Goal: Information Seeking & Learning: Learn about a topic

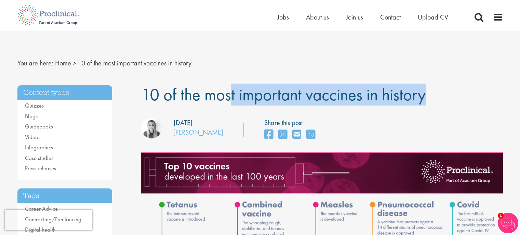
click at [443, 97] on h1 "10 of the most important vaccines in history" at bounding box center [322, 94] width 362 height 19
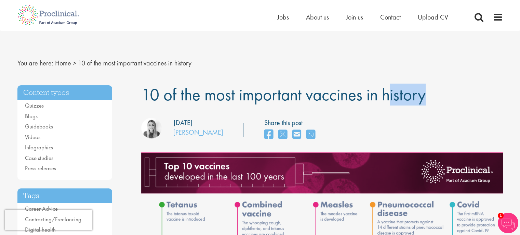
drag, startPoint x: 0, startPoint y: 0, endPoint x: 286, endPoint y: 93, distance: 300.6
click at [335, 93] on h1 "10 of the most important vaccines in history" at bounding box center [322, 94] width 362 height 19
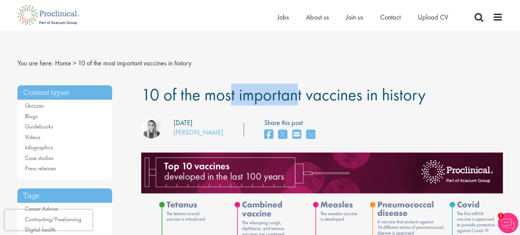
drag, startPoint x: 286, startPoint y: 93, endPoint x: 144, endPoint y: 103, distance: 141.9
click at [144, 103] on span "10 of the most important vaccines in history" at bounding box center [283, 94] width 284 height 22
click at [150, 101] on span "10 of the most important vaccines in history" at bounding box center [283, 94] width 284 height 22
drag, startPoint x: 186, startPoint y: 99, endPoint x: 205, endPoint y: 99, distance: 19.1
click at [204, 99] on span "10 of the most important vaccines in history" at bounding box center [283, 94] width 284 height 22
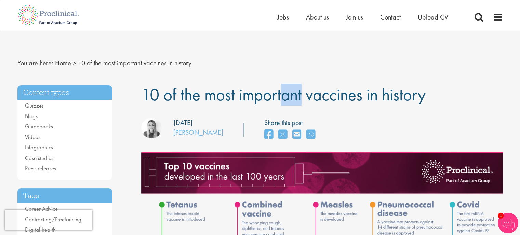
drag, startPoint x: 205, startPoint y: 99, endPoint x: 192, endPoint y: 102, distance: 13.6
click at [192, 102] on span "10 of the most important vaccines in history" at bounding box center [283, 94] width 284 height 22
drag, startPoint x: 192, startPoint y: 102, endPoint x: 171, endPoint y: 121, distance: 28.1
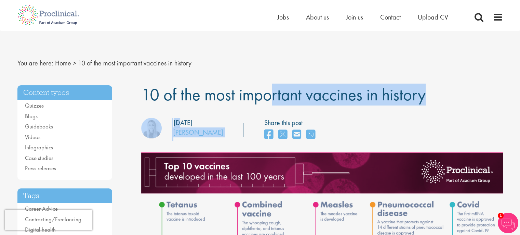
click at [171, 121] on div "Posting date: 21/06/2023" at bounding box center [164, 123] width 56 height 10
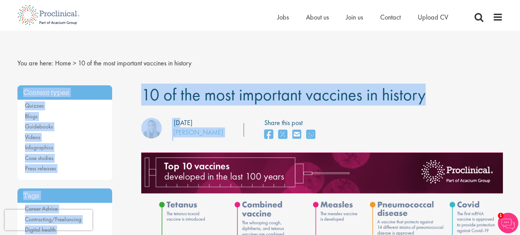
drag, startPoint x: 171, startPoint y: 121, endPoint x: 393, endPoint y: 47, distance: 233.4
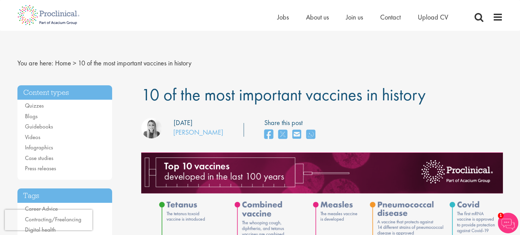
drag, startPoint x: 451, startPoint y: 89, endPoint x: 420, endPoint y: 96, distance: 32.3
click at [427, 95] on h1 "10 of the most important vaccines in history" at bounding box center [322, 94] width 362 height 19
click at [420, 96] on h1 "10 of the most important vaccines in history" at bounding box center [322, 94] width 362 height 19
click at [425, 96] on span "10 of the most important vaccines in history" at bounding box center [283, 94] width 284 height 22
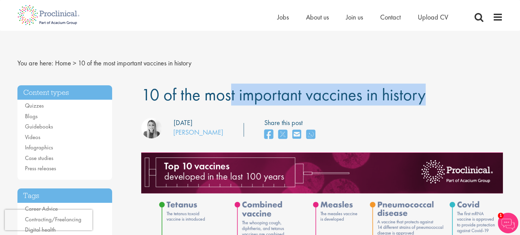
click at [426, 96] on h1 "10 of the most important vaccines in history" at bounding box center [322, 94] width 362 height 19
drag, startPoint x: 396, startPoint y: 100, endPoint x: 386, endPoint y: 99, distance: 9.7
click at [163, 96] on span "10 of the most important vaccines in history" at bounding box center [283, 94] width 284 height 22
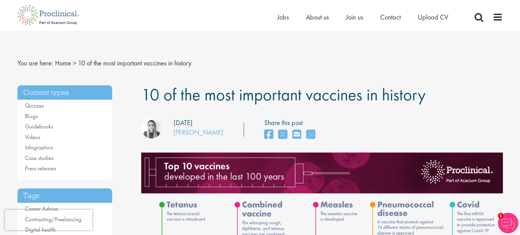
drag, startPoint x: 208, startPoint y: 47, endPoint x: 209, endPoint y: 17, distance: 29.8
click at [209, 17] on div "Home Jobs About us Join us Contact Upload CV" at bounding box center [257, 13] width 491 height 26
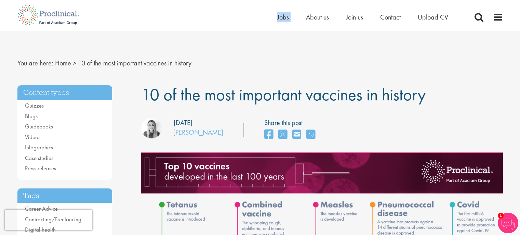
click at [209, 17] on div "Home Jobs About us Join us Contact Upload CV" at bounding box center [257, 13] width 491 height 26
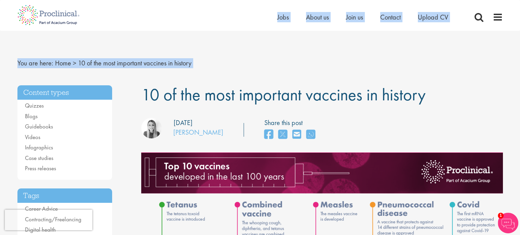
drag, startPoint x: 209, startPoint y: 17, endPoint x: 76, endPoint y: -48, distance: 147.7
